Goal: Task Accomplishment & Management: Complete application form

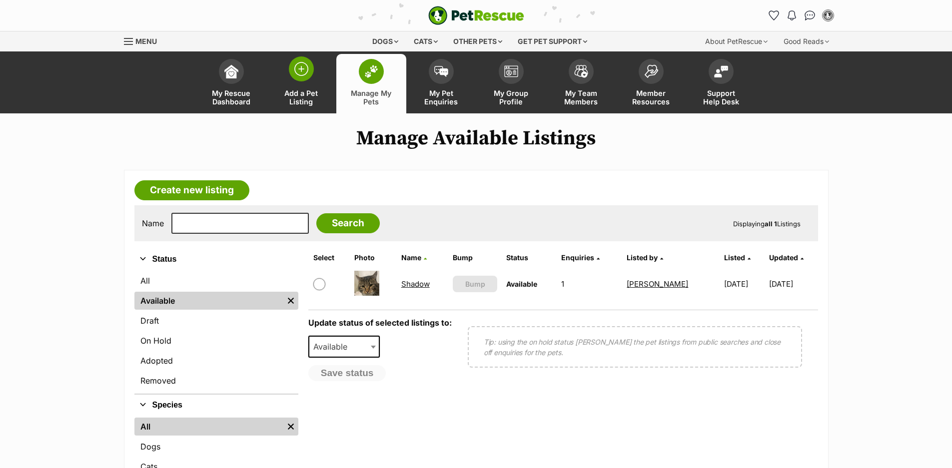
click at [308, 89] on span "Add a Pet Listing" at bounding box center [301, 97] width 45 height 17
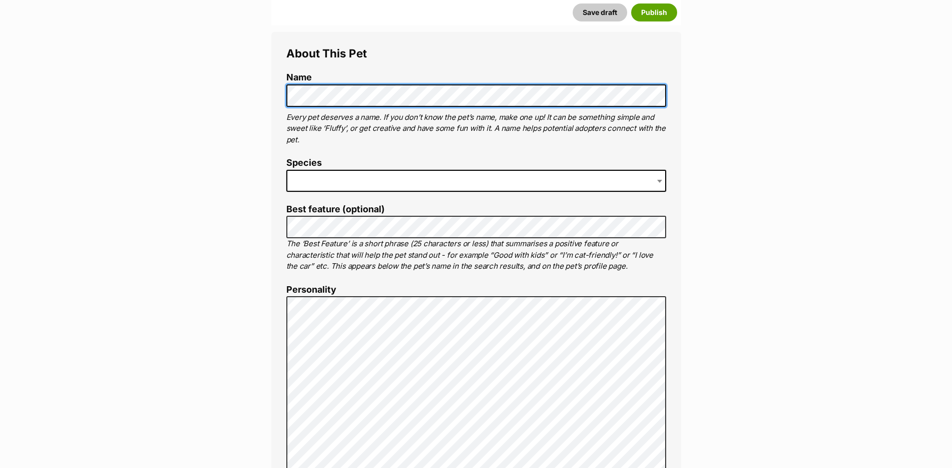
scroll to position [350, 0]
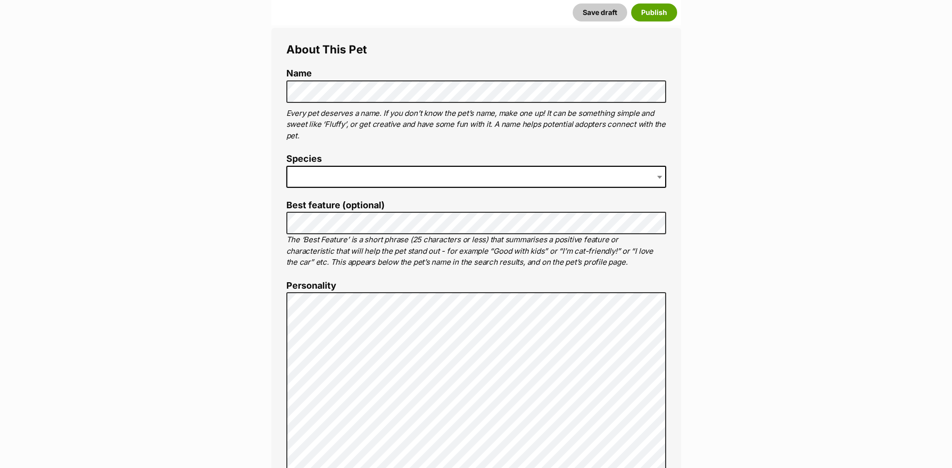
click at [360, 178] on span at bounding box center [476, 177] width 380 height 22
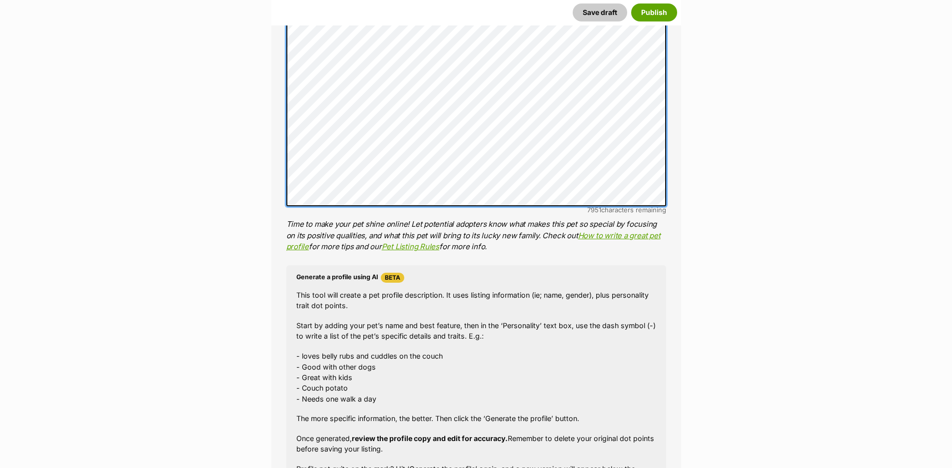
scroll to position [750, 0]
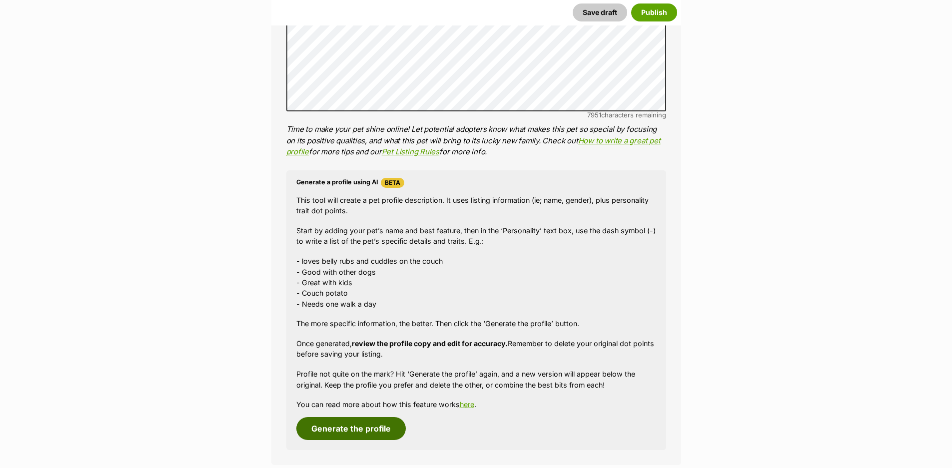
click at [337, 433] on button "Generate the profile" at bounding box center [350, 428] width 109 height 23
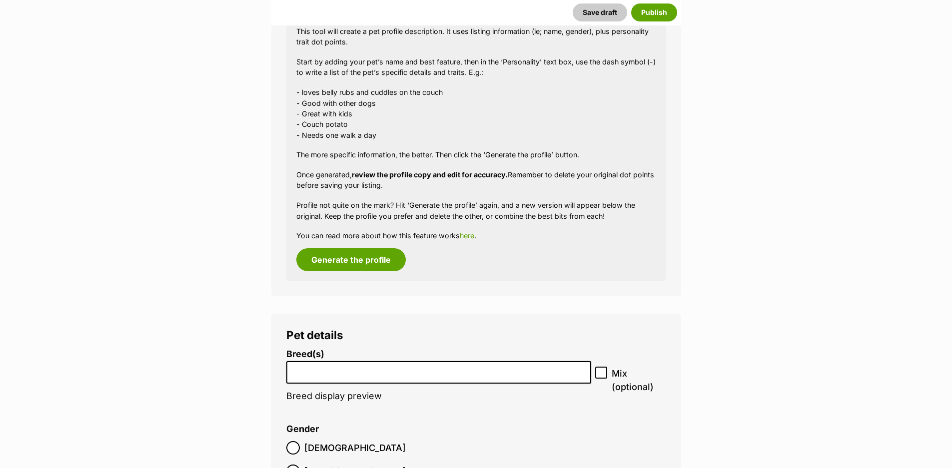
scroll to position [968, 0]
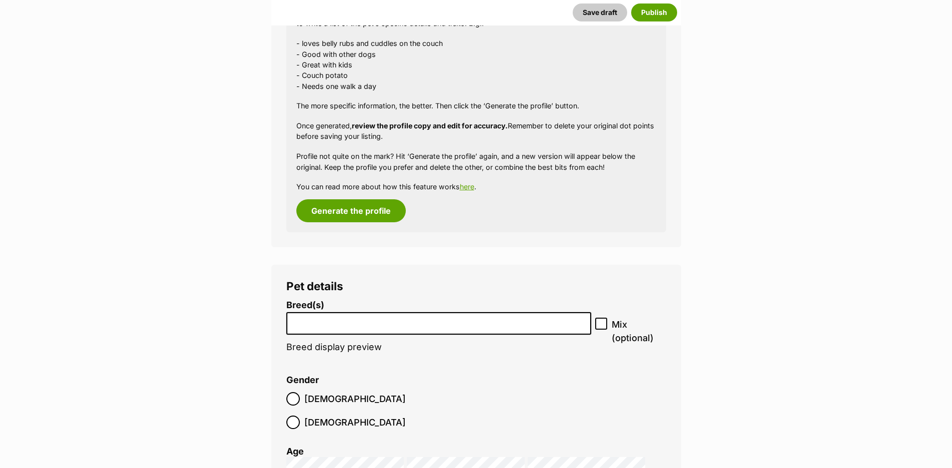
click at [308, 329] on li at bounding box center [439, 323] width 298 height 20
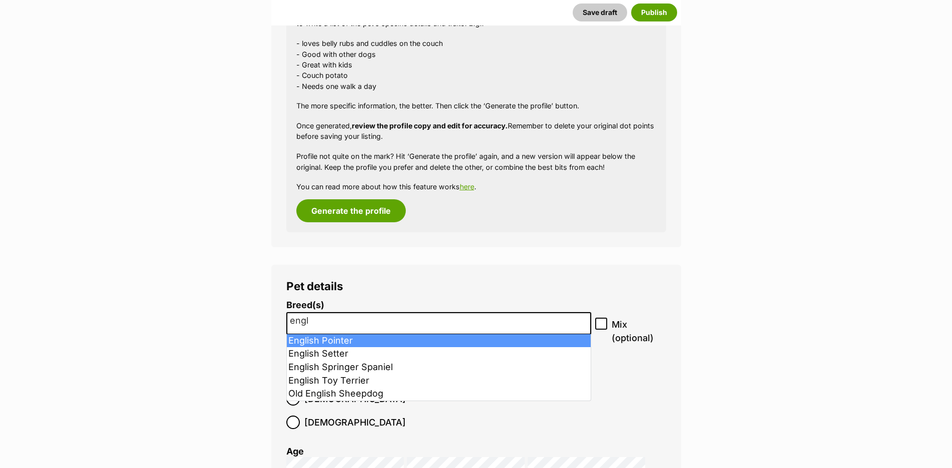
type input "engl"
drag, startPoint x: 339, startPoint y: 314, endPoint x: 253, endPoint y: 314, distance: 86.0
click at [330, 322] on input "engl" at bounding box center [439, 321] width 298 height 10
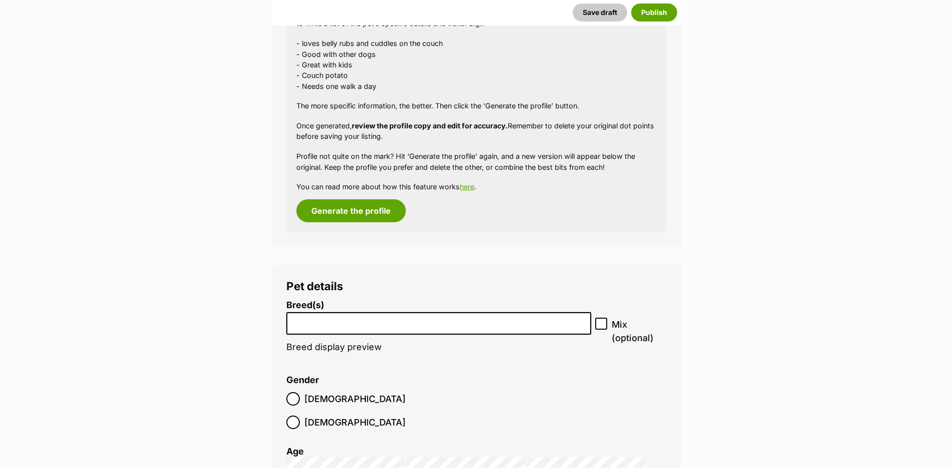
click at [330, 322] on input "search" at bounding box center [439, 321] width 298 height 10
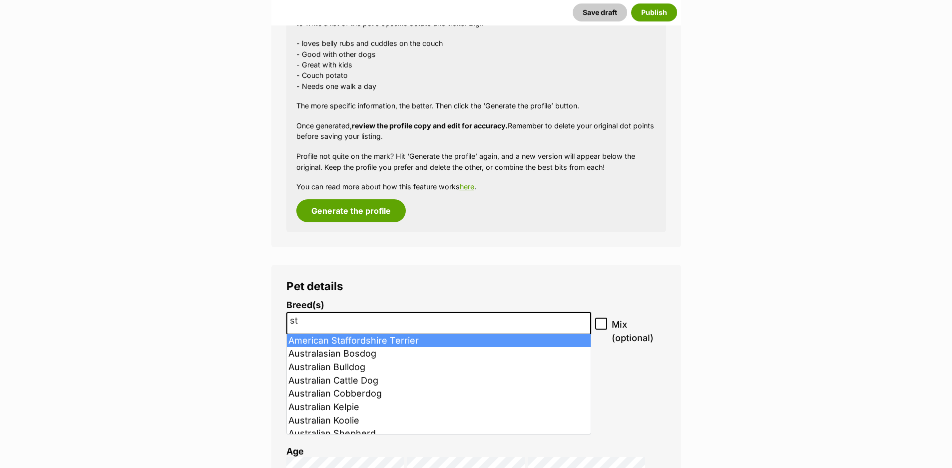
type input "s"
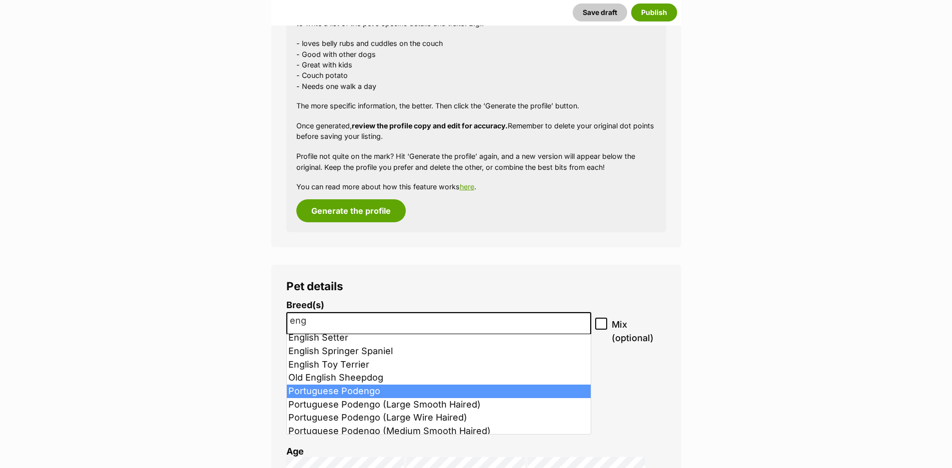
scroll to position [0, 0]
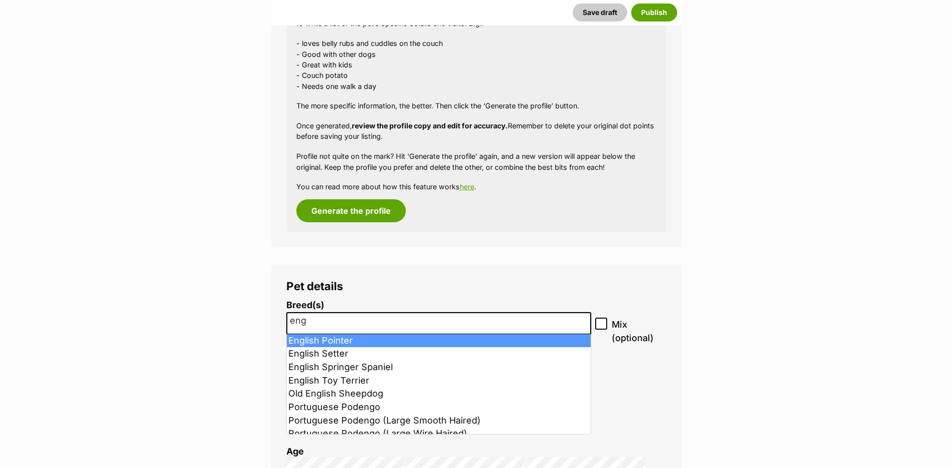
drag, startPoint x: 326, startPoint y: 324, endPoint x: 263, endPoint y: 325, distance: 63.0
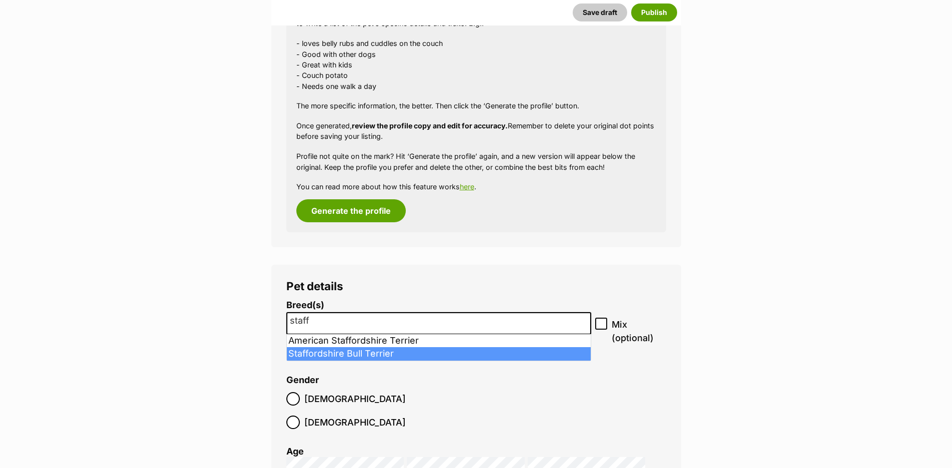
type input "staff"
select select "198"
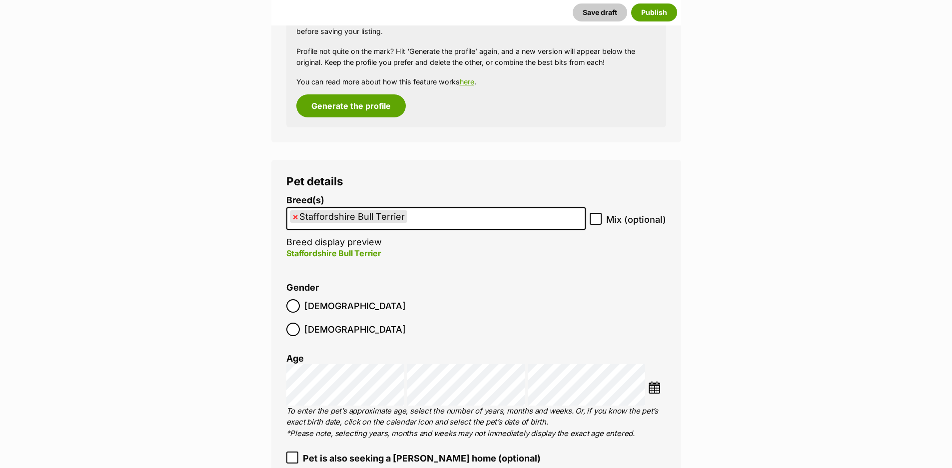
scroll to position [1118, 0]
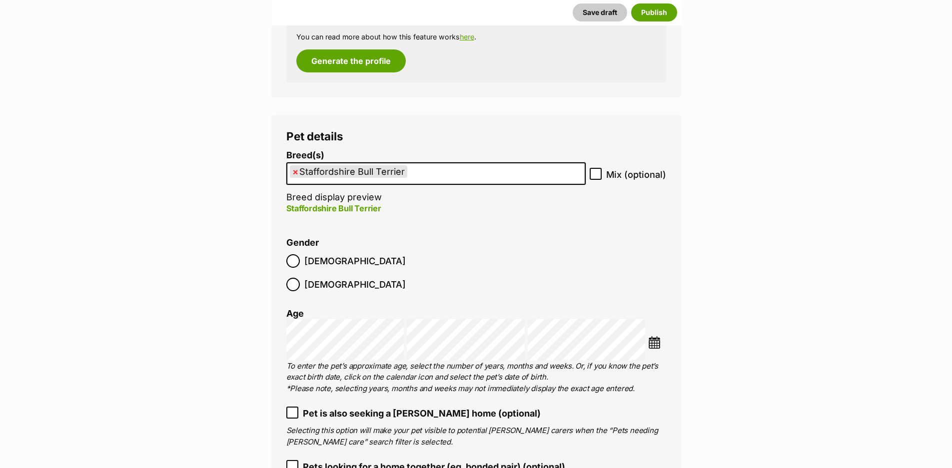
click at [350, 278] on span "[DEMOGRAPHIC_DATA]" at bounding box center [354, 284] width 101 height 13
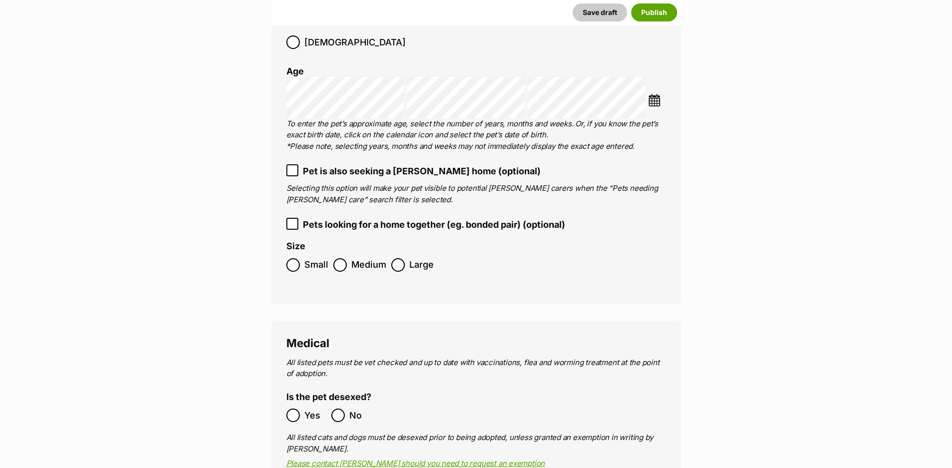
scroll to position [1368, 0]
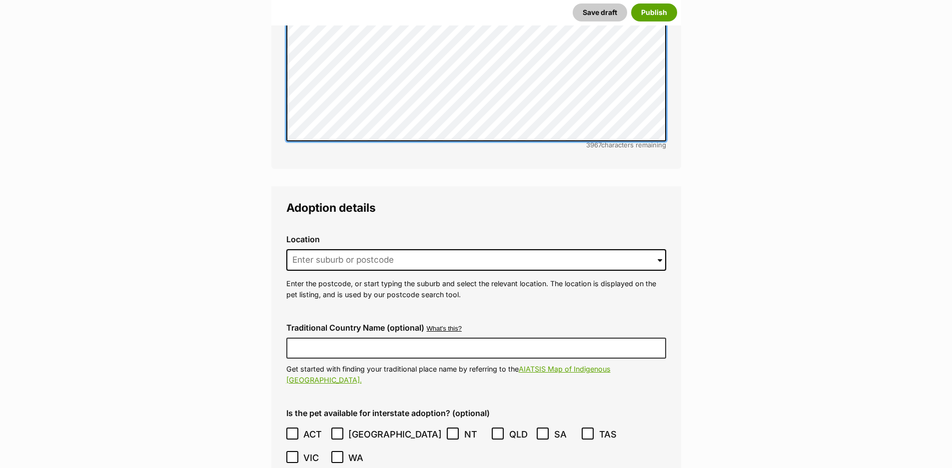
scroll to position [2168, 0]
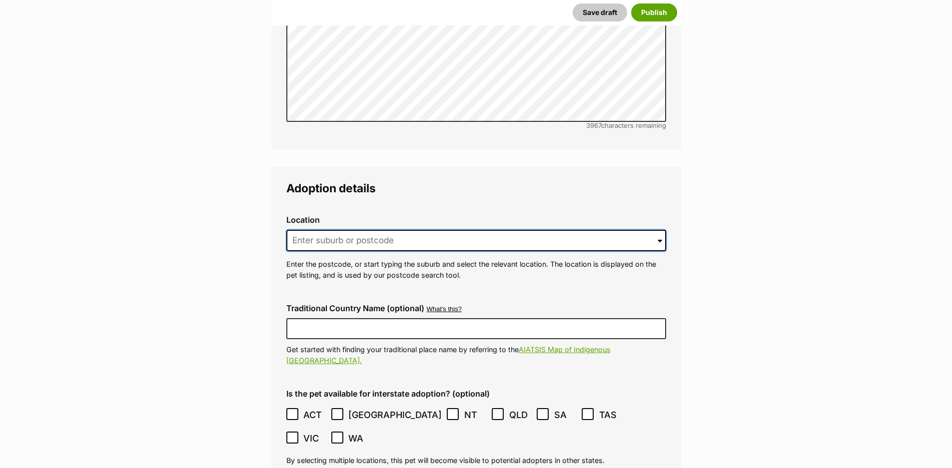
click at [343, 230] on input at bounding box center [476, 241] width 380 height 22
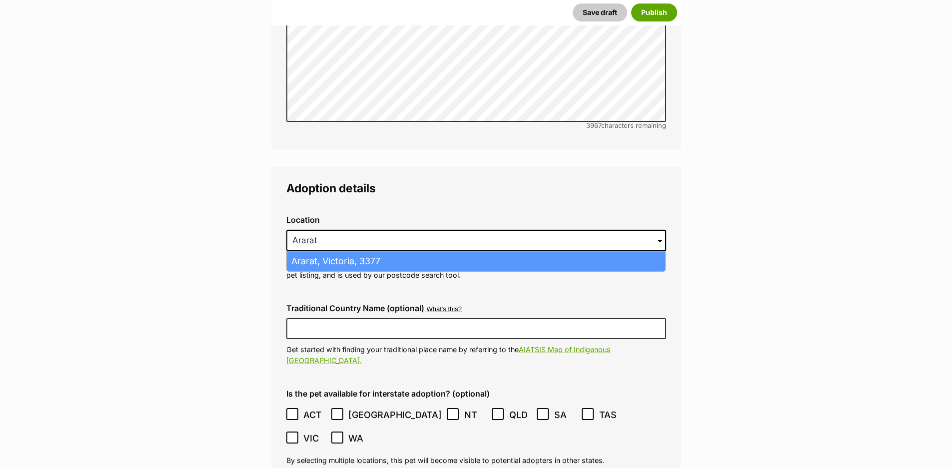
click at [347, 252] on li "Ararat, Victoria, 3377" at bounding box center [476, 261] width 378 height 19
type input "Ararat, Victoria, 3377"
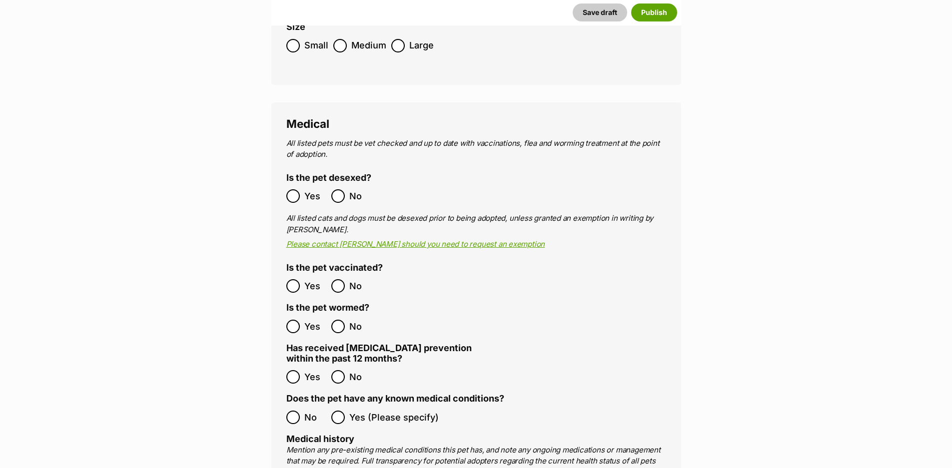
scroll to position [1518, 0]
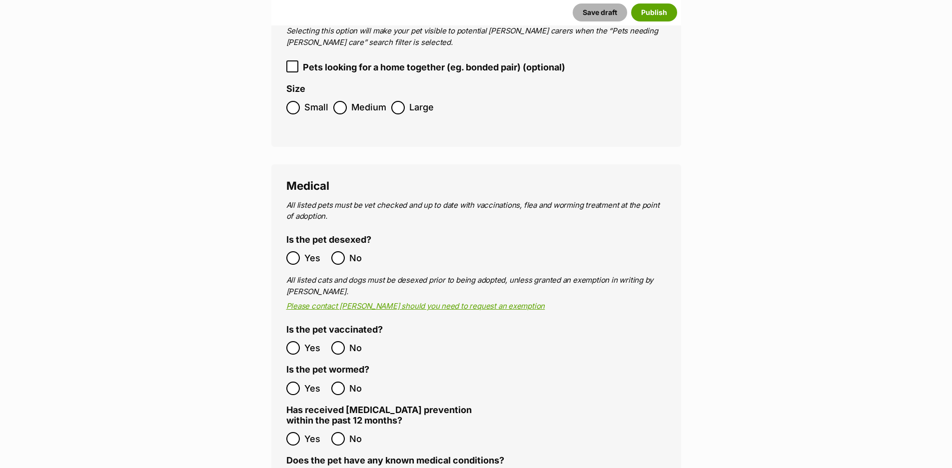
click at [589, 11] on button "Save draft" at bounding box center [600, 12] width 54 height 18
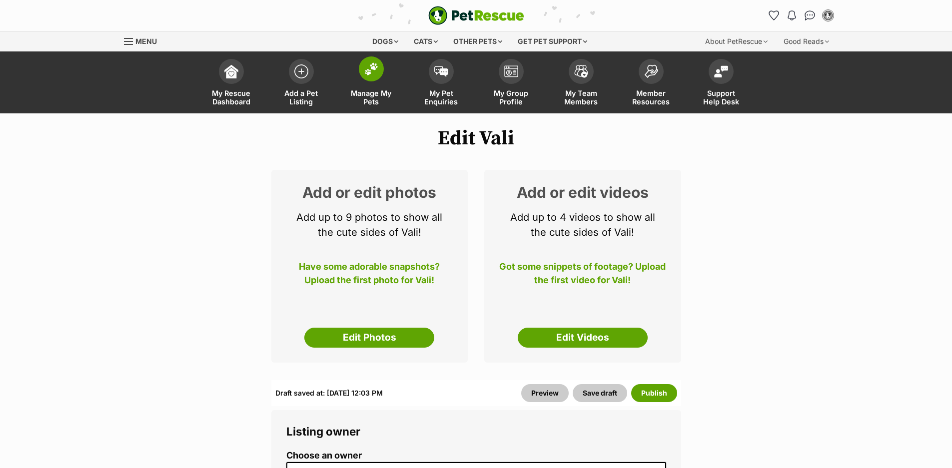
click at [372, 91] on span "Manage My Pets" at bounding box center [371, 97] width 45 height 17
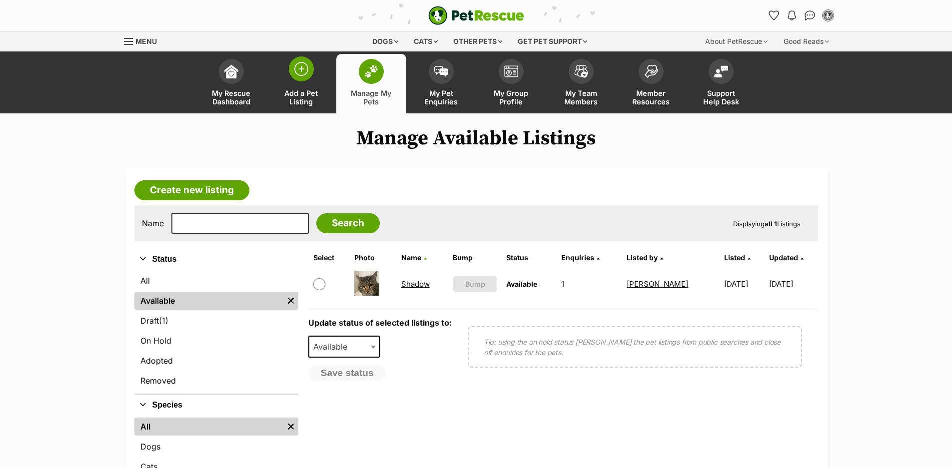
click at [304, 100] on span "Add a Pet Listing" at bounding box center [301, 97] width 45 height 17
